Goal: Navigation & Orientation: Find specific page/section

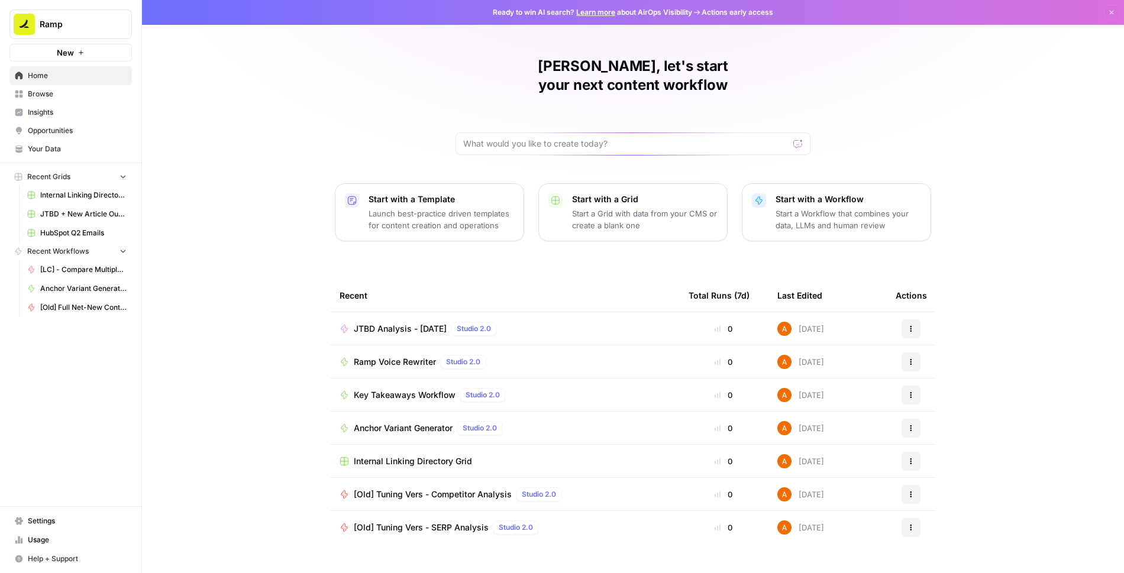
click at [58, 98] on span "Browse" at bounding box center [77, 94] width 99 height 11
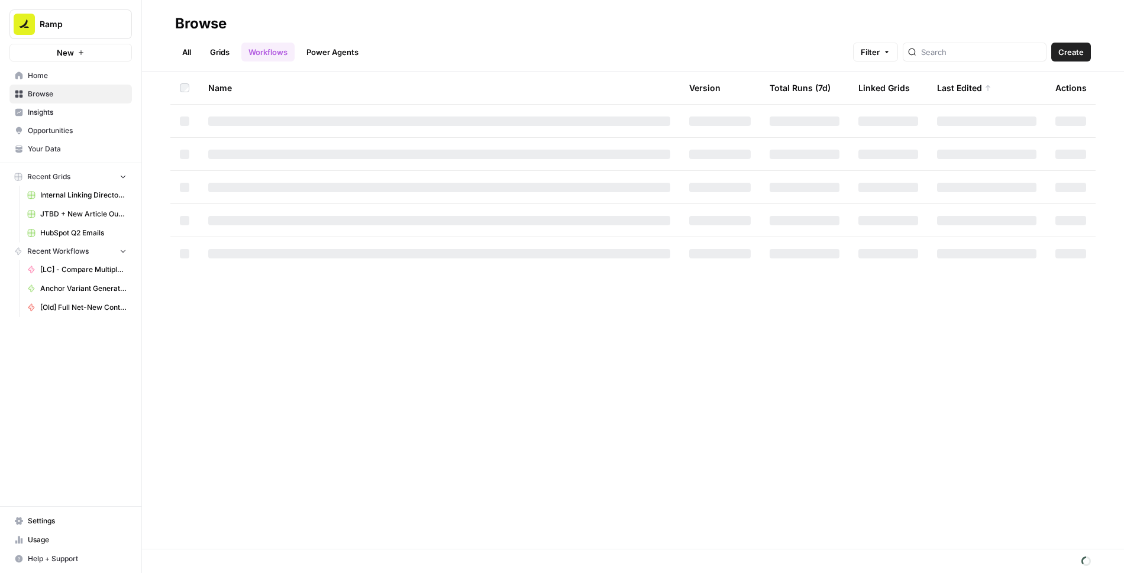
click at [221, 49] on link "Grids" at bounding box center [220, 52] width 34 height 19
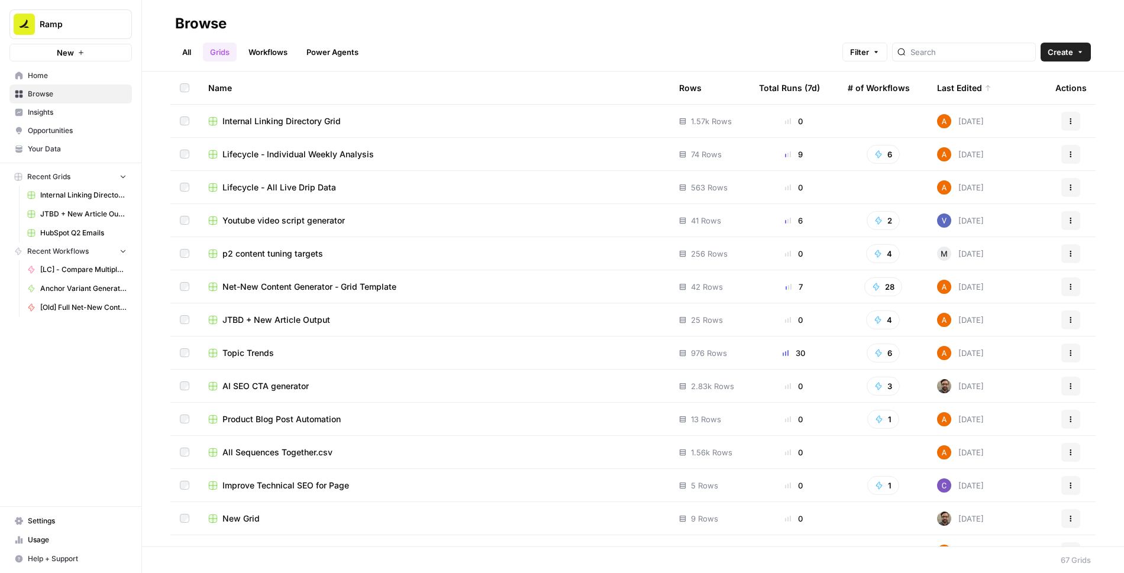
click at [309, 191] on span "Lifecycle - All Live Drip Data" at bounding box center [279, 188] width 114 height 12
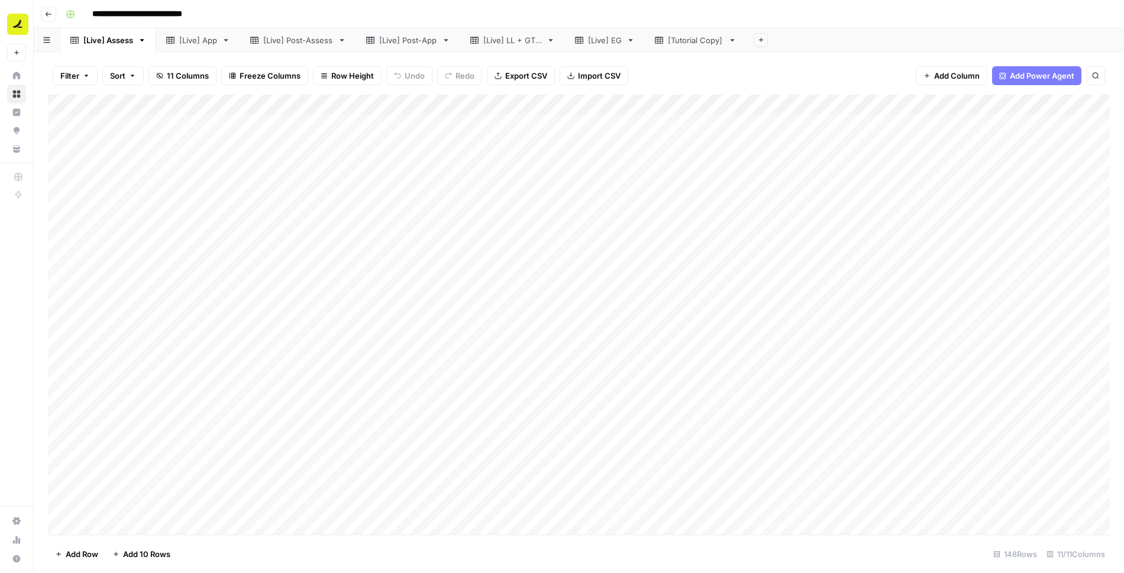
click at [397, 40] on div "[Live] Post-App" at bounding box center [408, 40] width 58 height 12
click at [304, 43] on div "[Live] Post-Assess" at bounding box center [298, 40] width 70 height 12
click at [403, 41] on div "[Live] Post-App" at bounding box center [408, 40] width 58 height 12
click at [293, 49] on link "[Live] Post-Assess" at bounding box center [298, 40] width 116 height 24
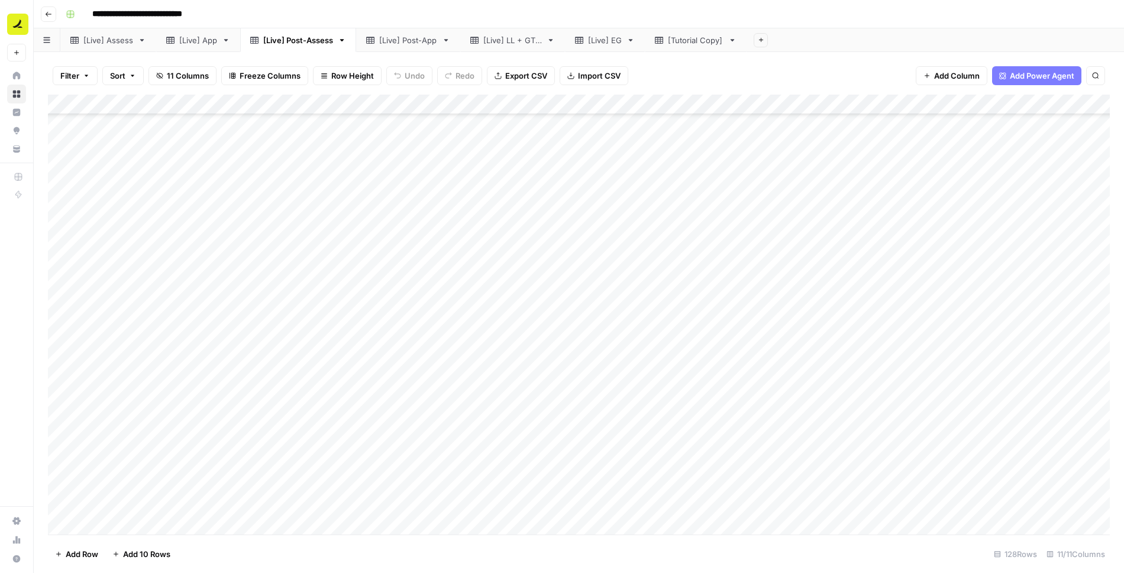
scroll to position [1827, 0]
click at [508, 42] on div "[Live] LL + GTM" at bounding box center [512, 40] width 59 height 12
click at [597, 41] on div "[Live] EG" at bounding box center [605, 40] width 34 height 12
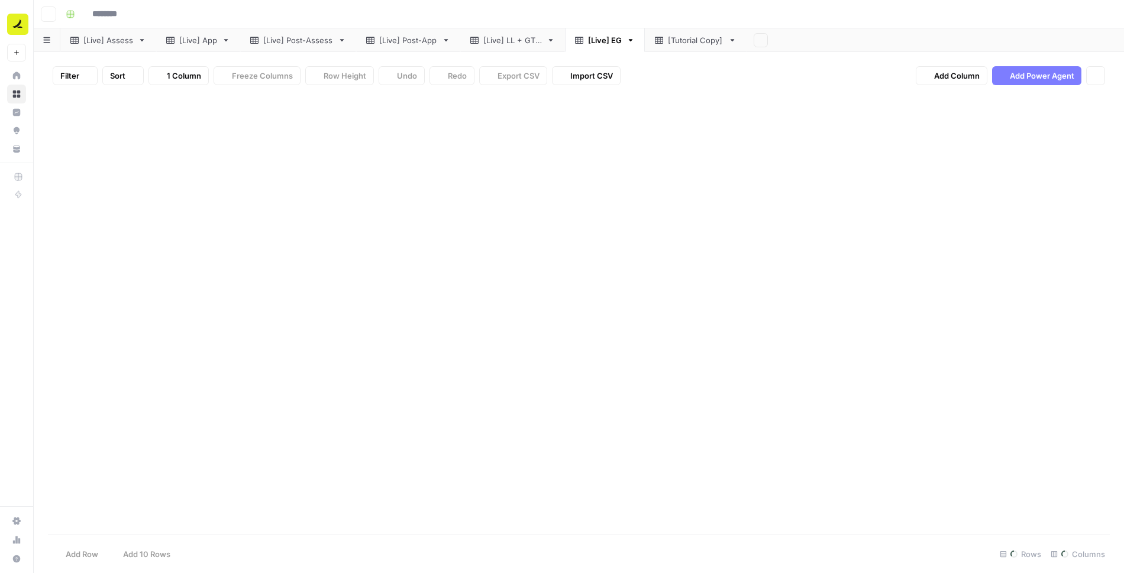
type input "**********"
